Goal: Transaction & Acquisition: Purchase product/service

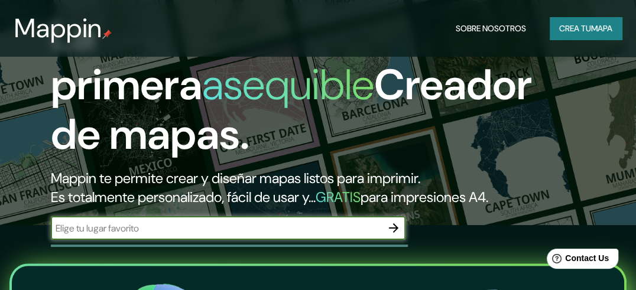
scroll to position [118, 0]
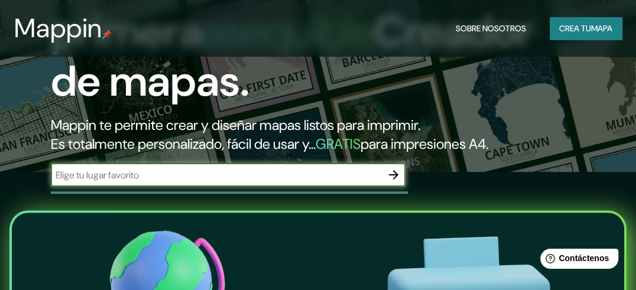
click at [180, 177] on input "text" at bounding box center [216, 175] width 331 height 14
type input "ESQUIPULAS"
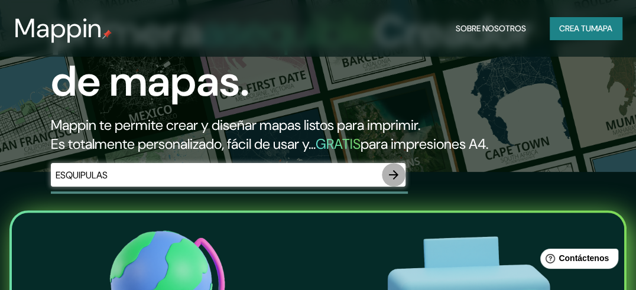
click at [392, 176] on icon "button" at bounding box center [393, 175] width 14 height 14
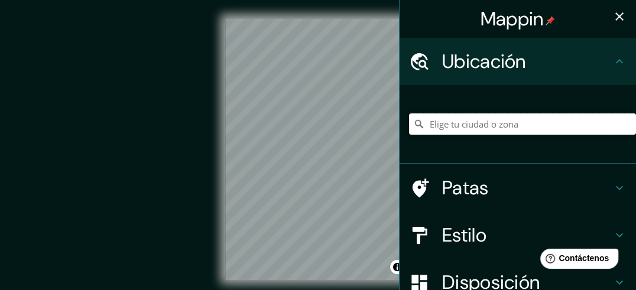
click at [448, 124] on input "Elige tu ciudad o zona" at bounding box center [522, 123] width 227 height 21
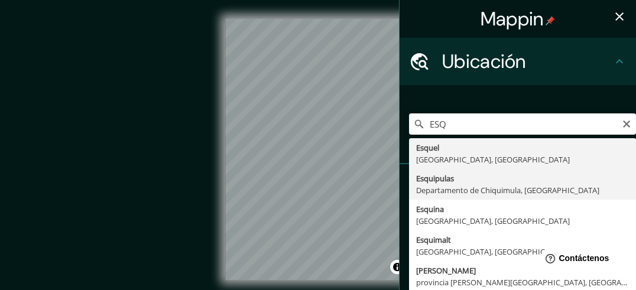
type input "Esquipulas, Departamento de [GEOGRAPHIC_DATA], [GEOGRAPHIC_DATA]"
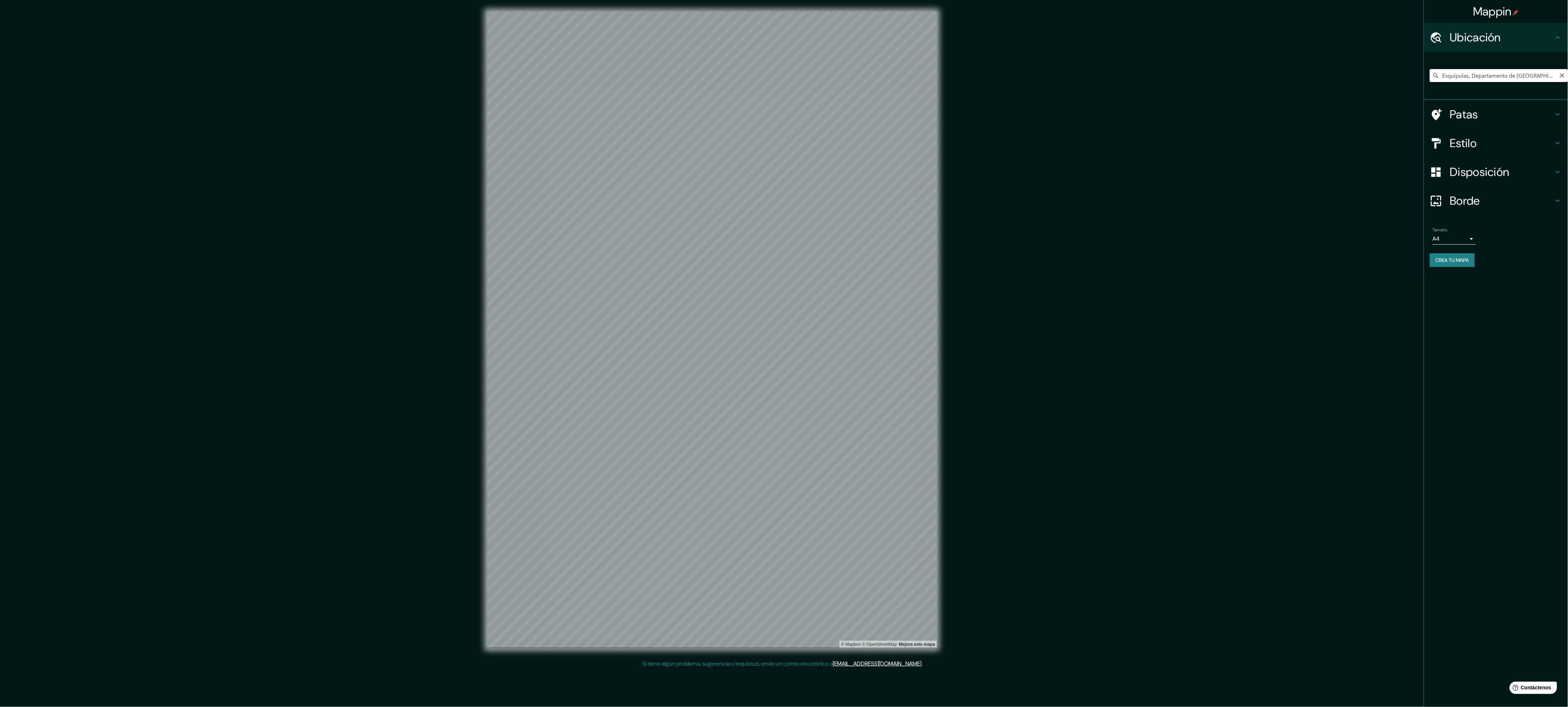
click at [391, 136] on font "Estilo" at bounding box center [1463, 143] width 27 height 15
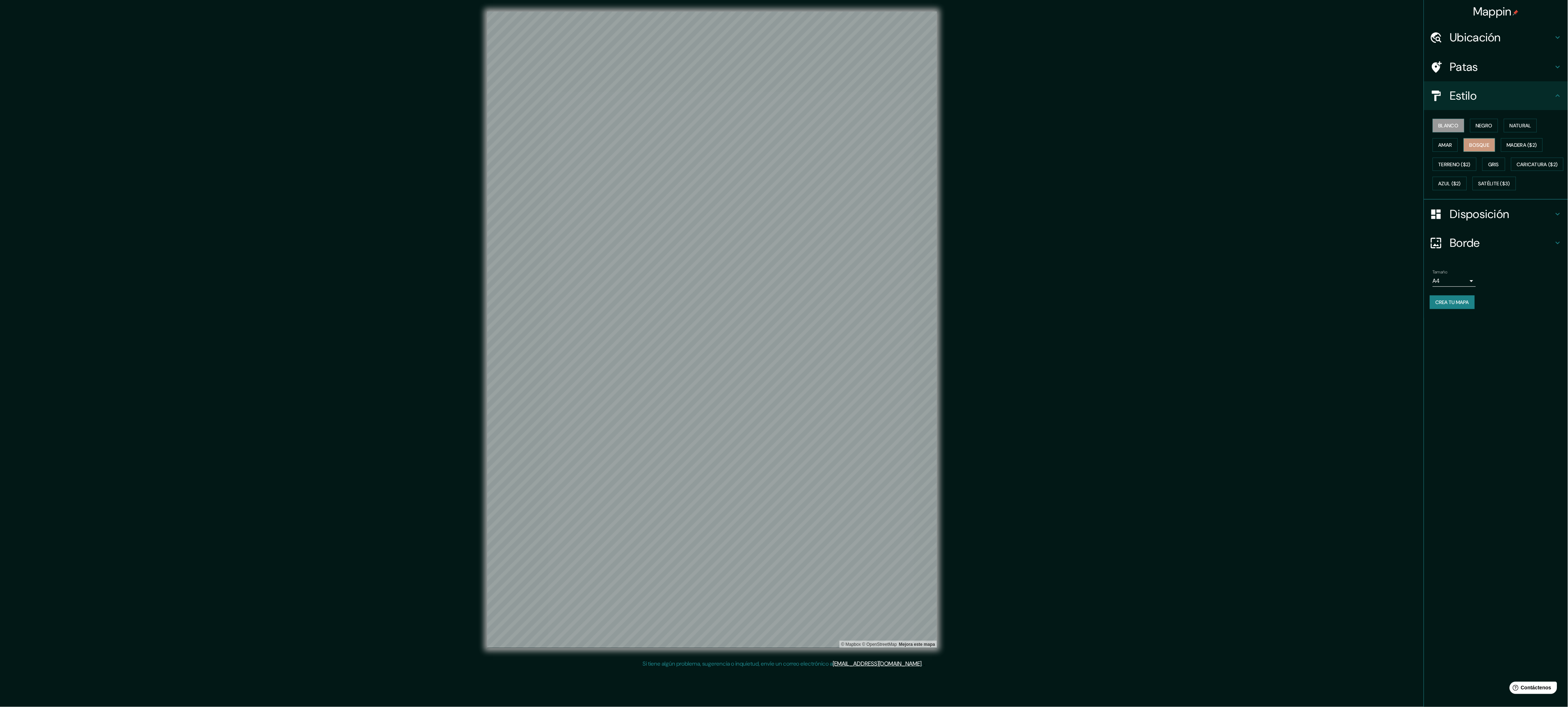
click at [391, 144] on font "Bosque" at bounding box center [1479, 145] width 20 height 7
